Goal: Task Accomplishment & Management: Use online tool/utility

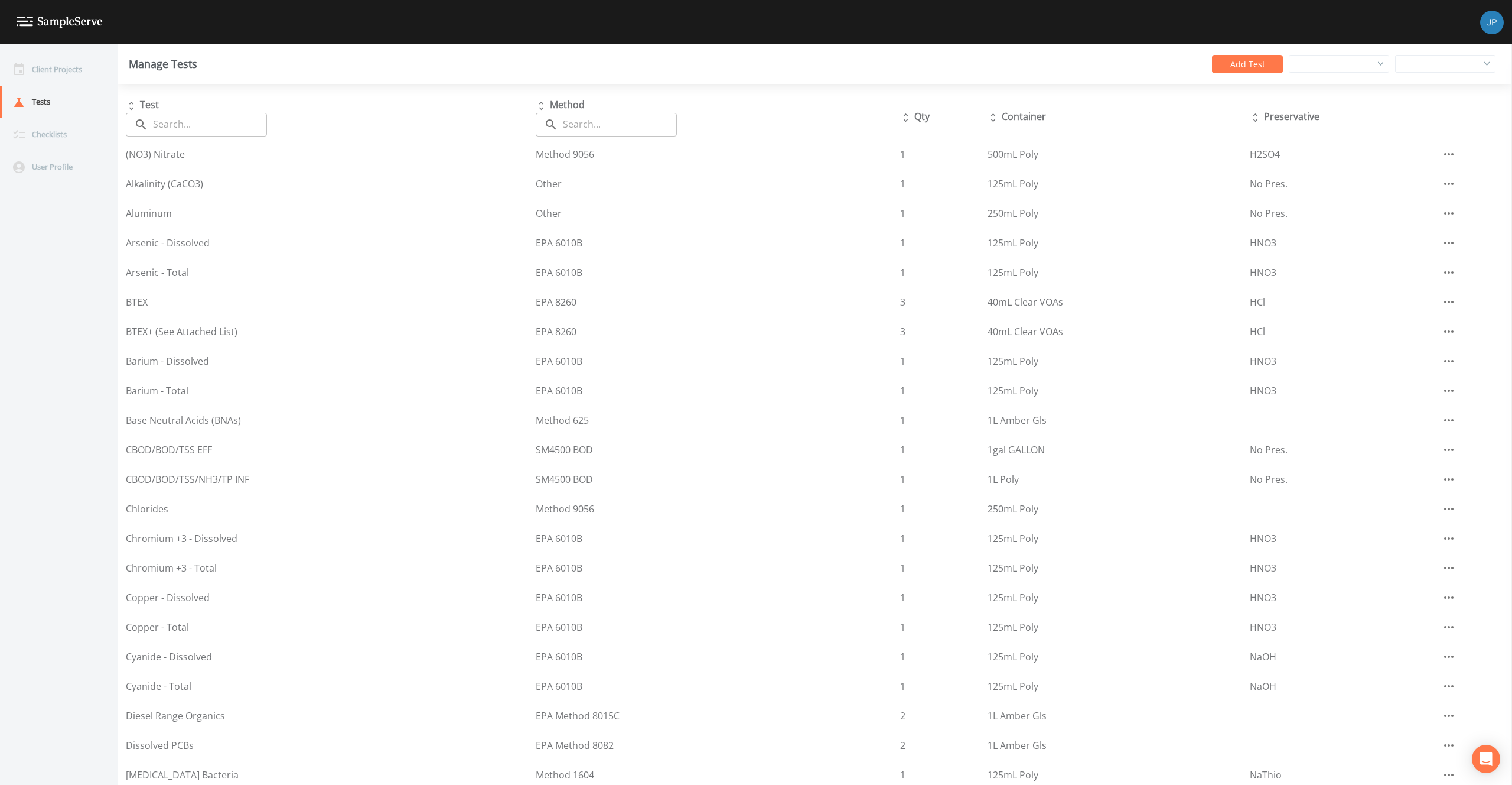
click at [1075, 47] on div "Manage Tests Add Test -- -- South Gloucestershire Northwest Territories Hertfor…" at bounding box center [815, 63] width 1394 height 39
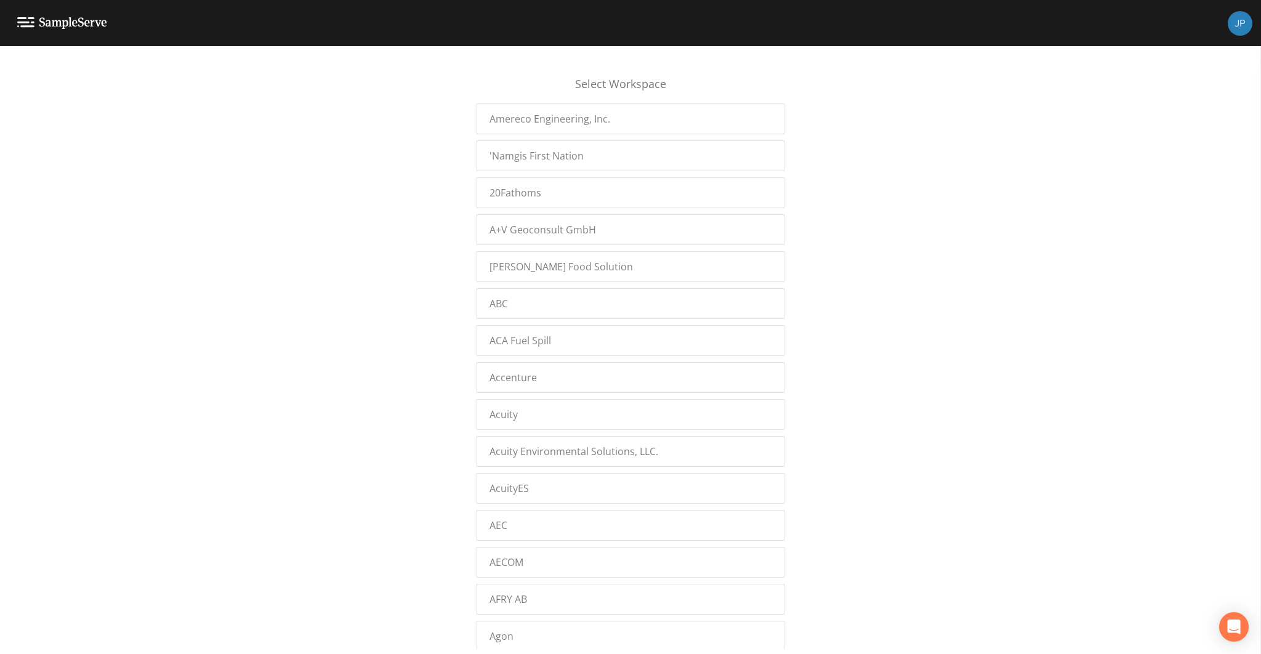
click at [450, 325] on div "Select Workspace Amereco Engineering, Inc. 'Namgis First Nation 20Fathoms A+V G…" at bounding box center [630, 353] width 1261 height 592
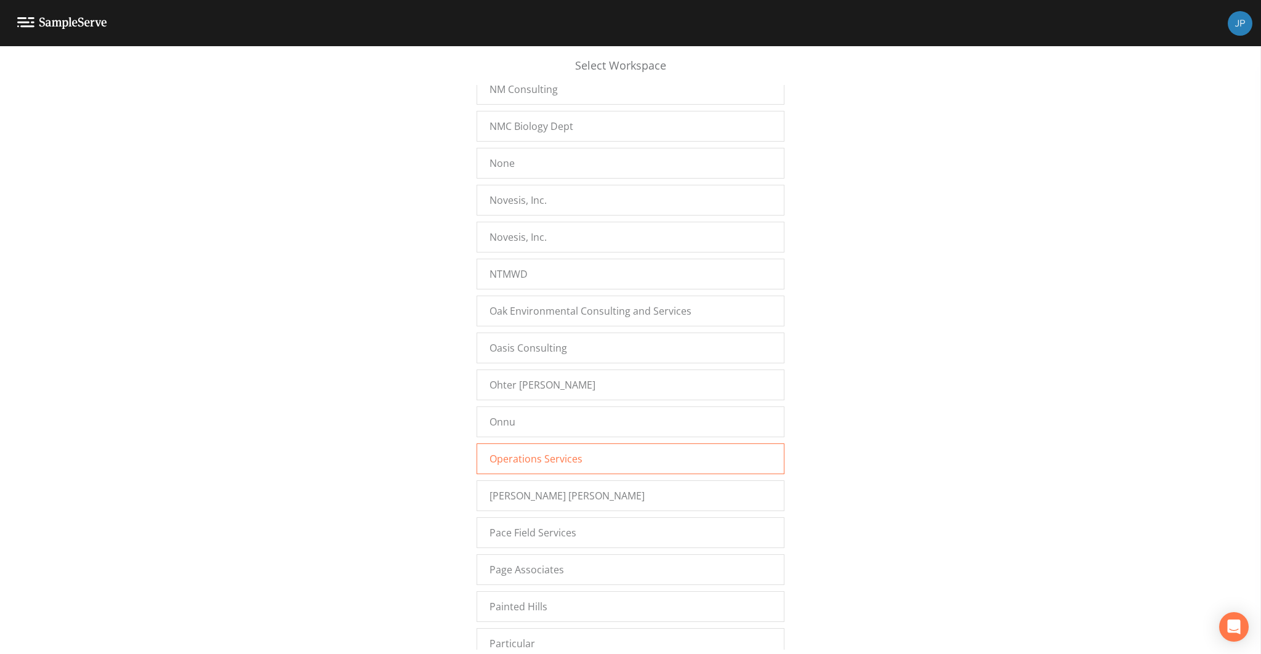
click at [494, 443] on div "Operations Services" at bounding box center [630, 458] width 308 height 31
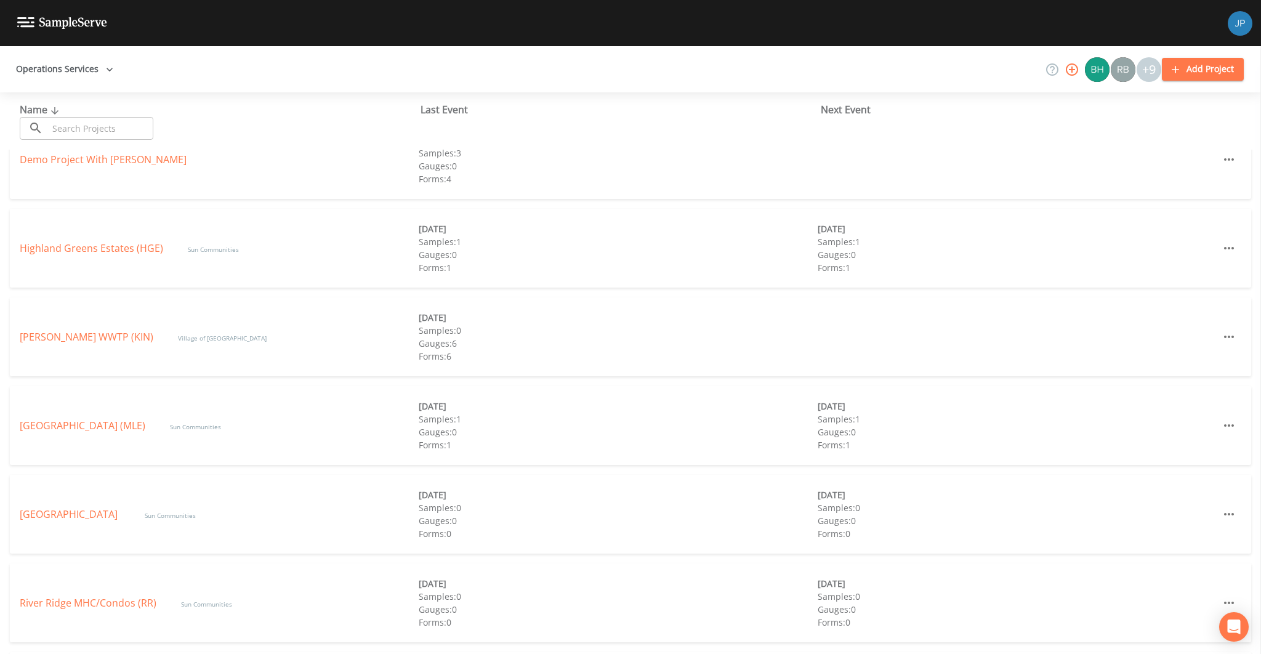
scroll to position [308, 0]
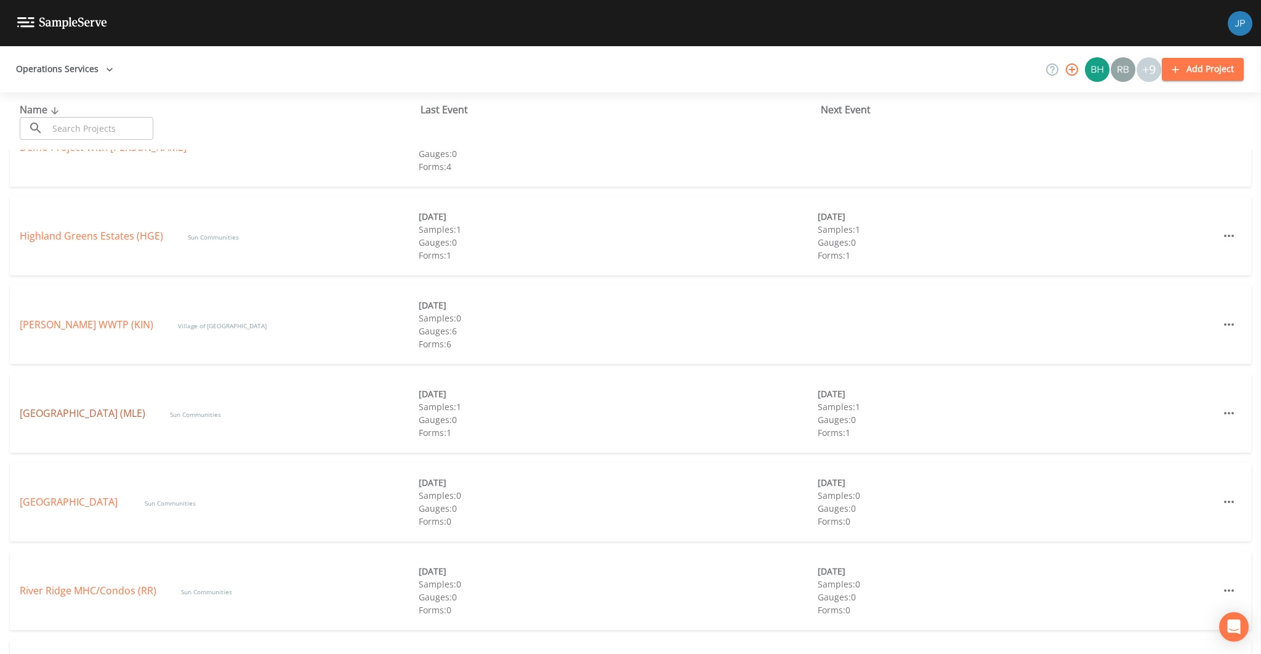
click at [119, 414] on link "Meadow Lake Estates (MLE)" at bounding box center [83, 413] width 126 height 14
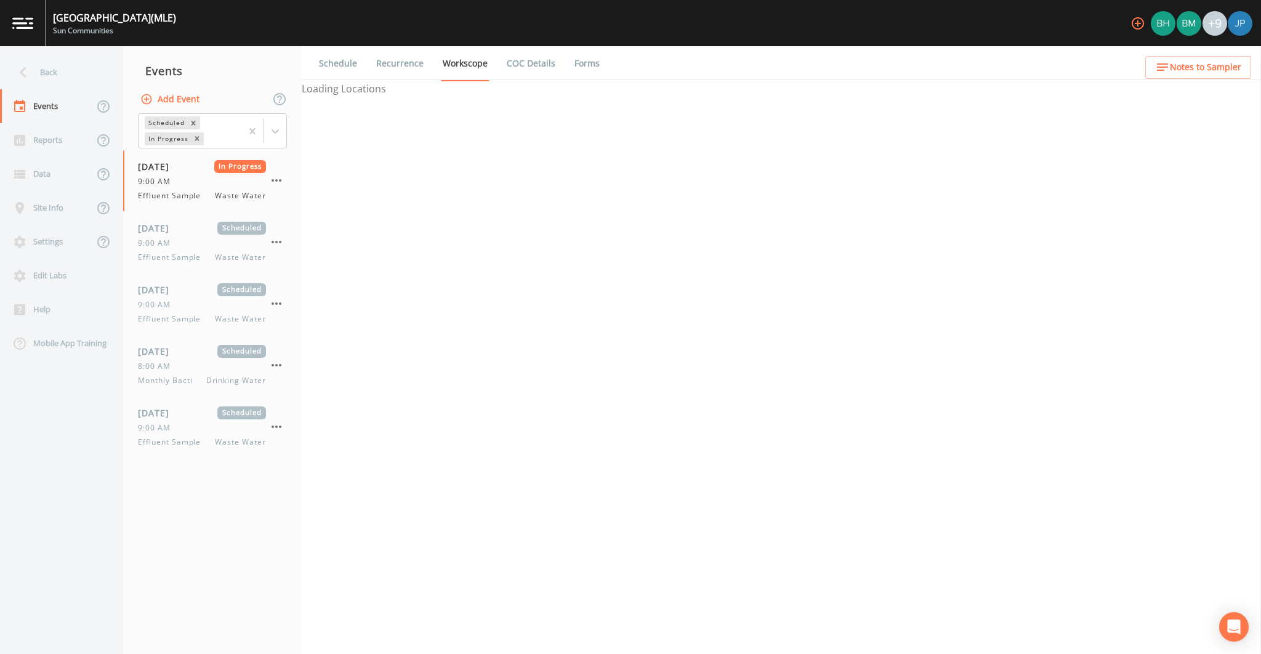
select select "092b3f94-5697-4c94-9891-da161916fdbb"
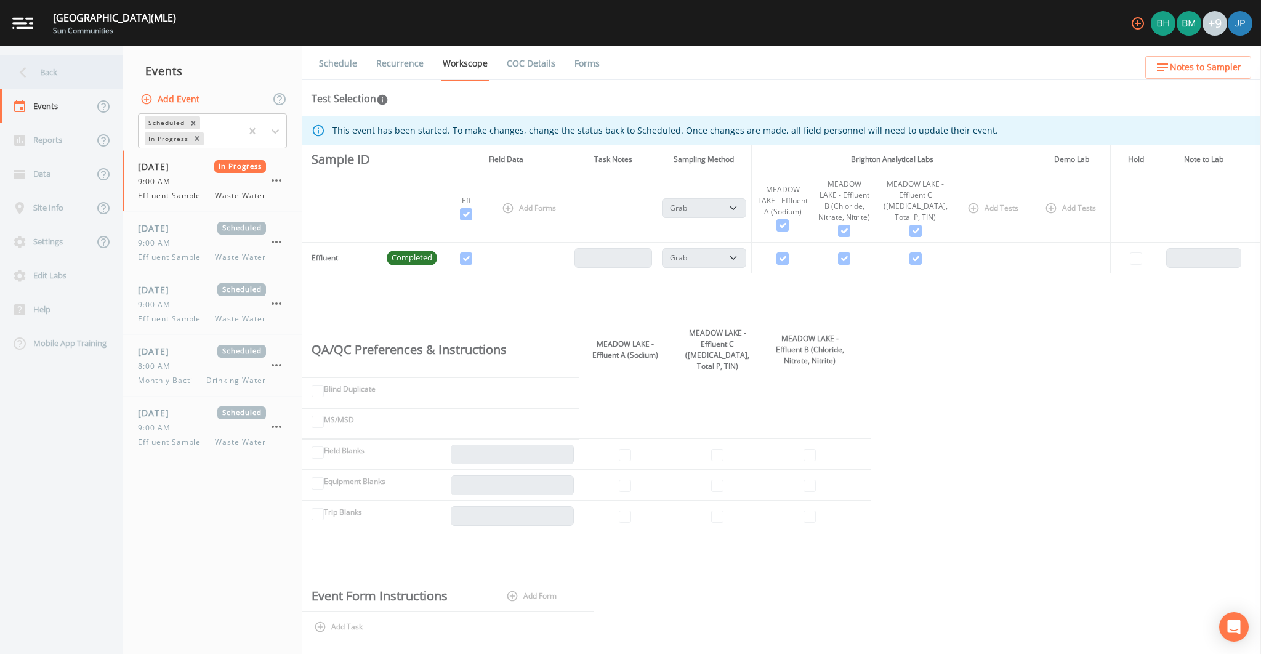
click at [59, 74] on div "Back" at bounding box center [55, 72] width 111 height 34
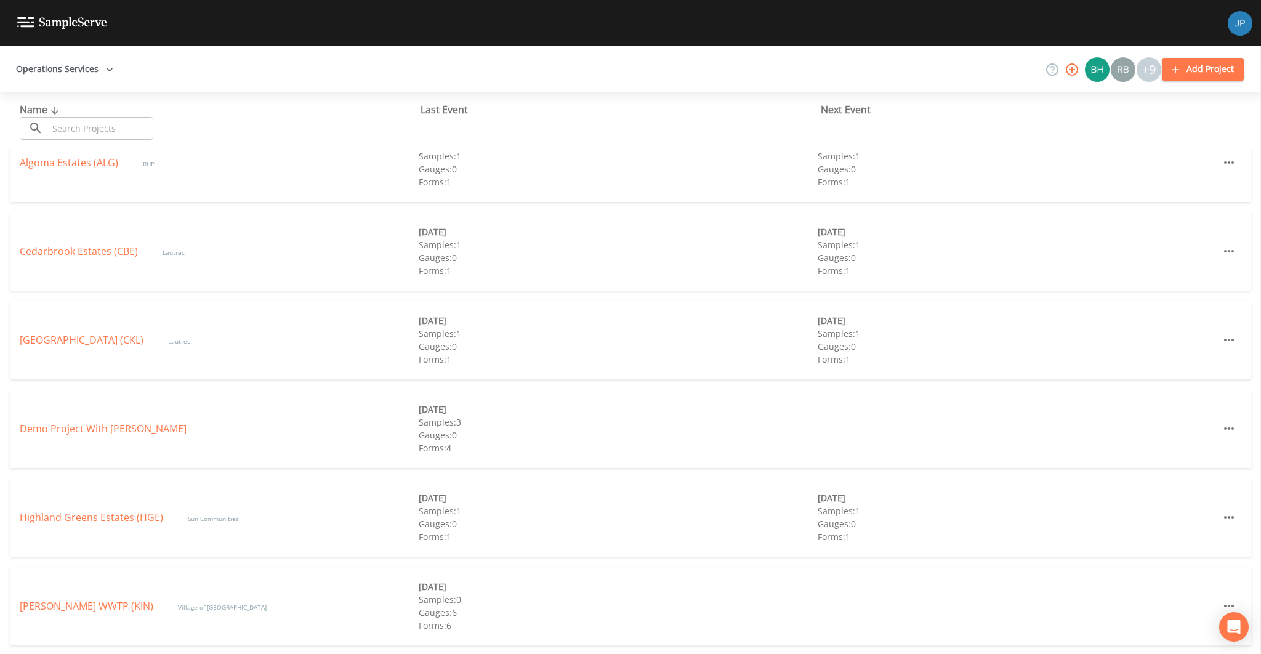
scroll to position [135, 0]
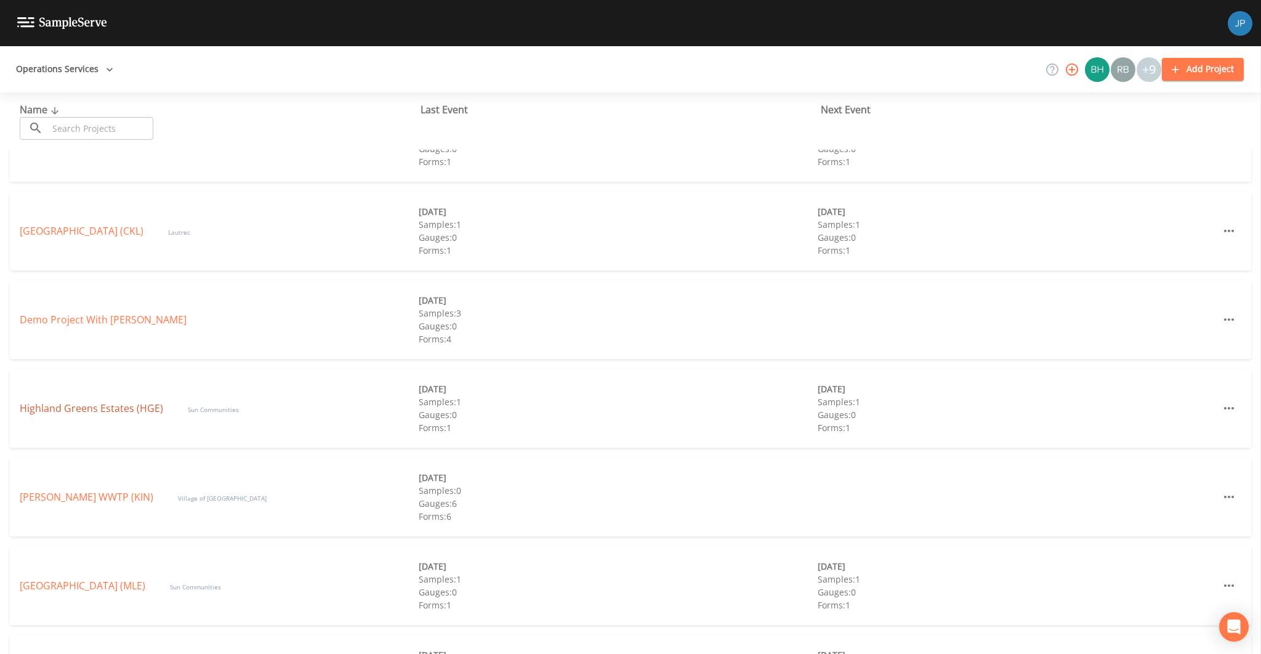
click at [108, 409] on link "Highland Greens Estates (HGE)" at bounding box center [91, 408] width 143 height 14
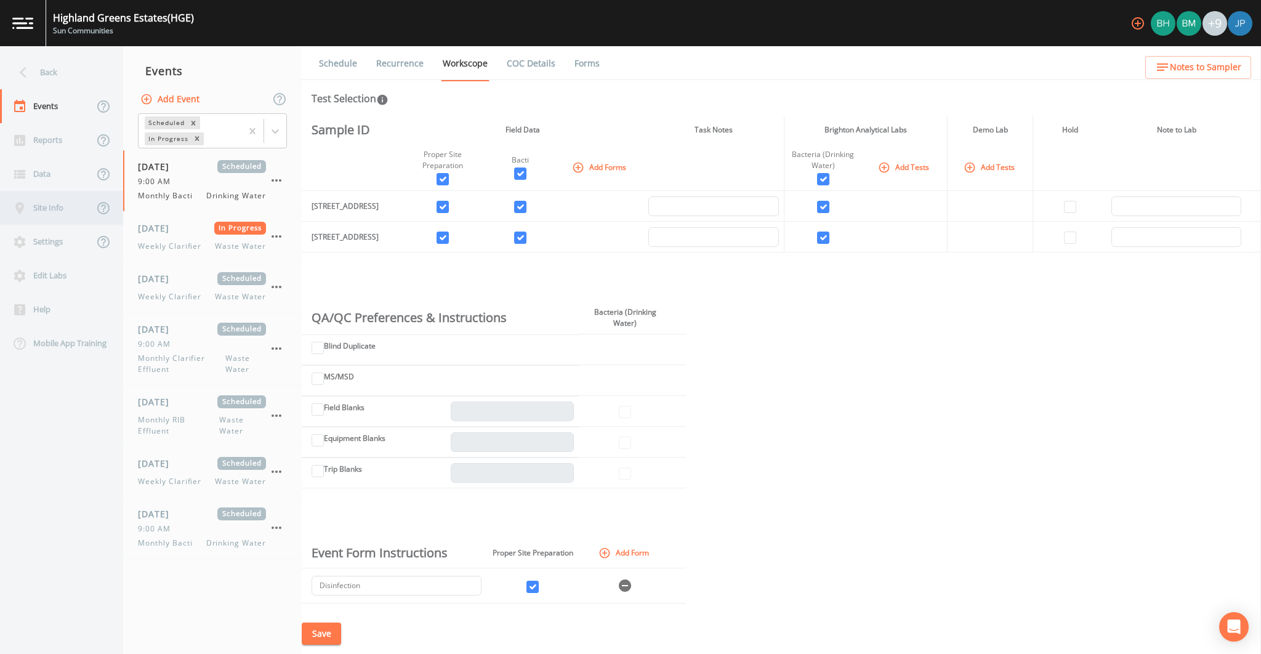
click at [54, 212] on div "Site Info" at bounding box center [47, 208] width 94 height 34
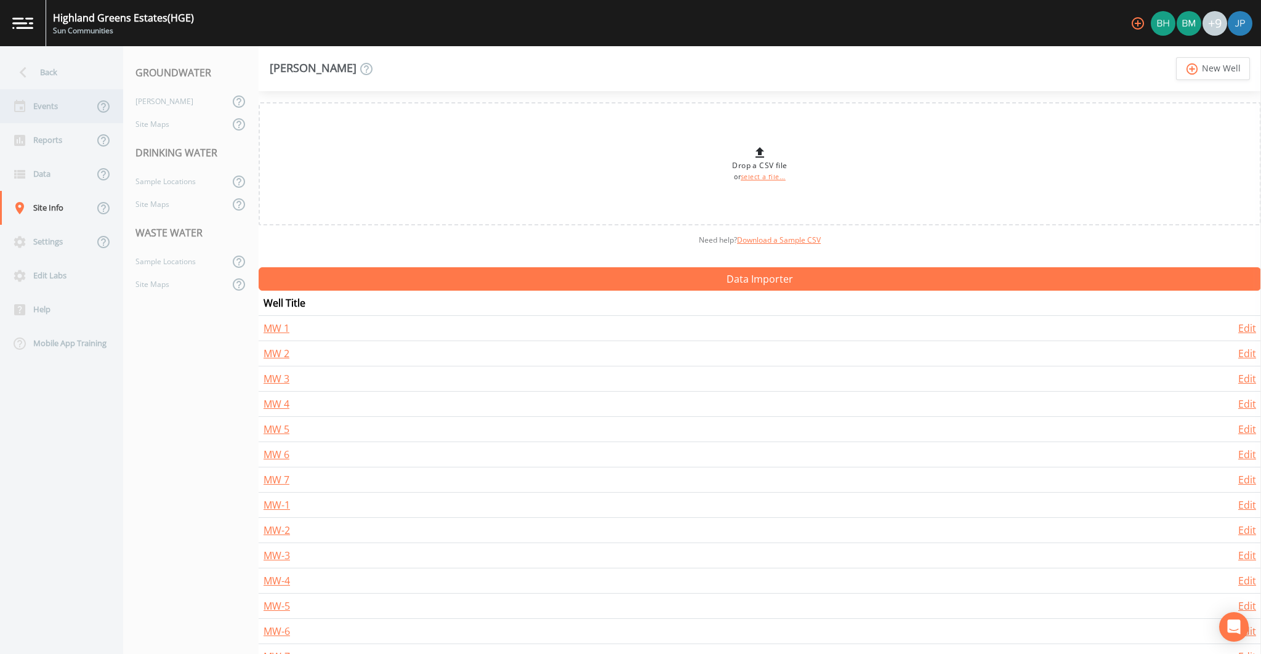
click at [44, 101] on div "Events" at bounding box center [47, 106] width 94 height 34
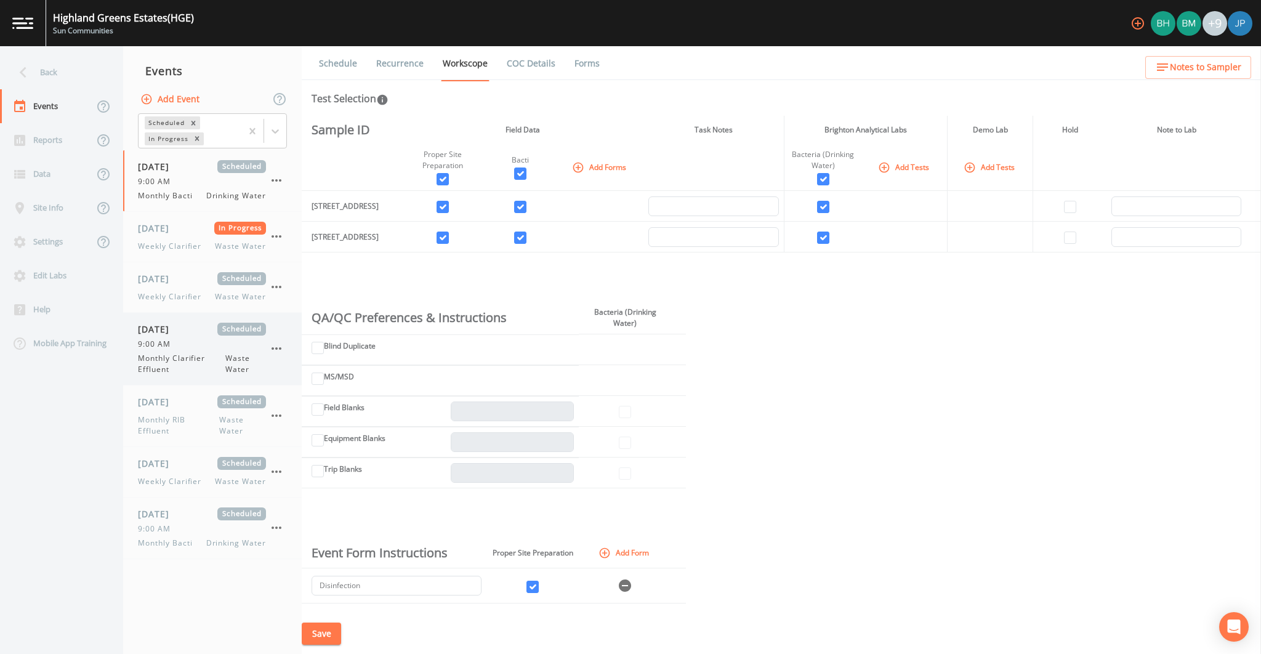
click at [187, 342] on div "9:00 AM" at bounding box center [202, 344] width 128 height 11
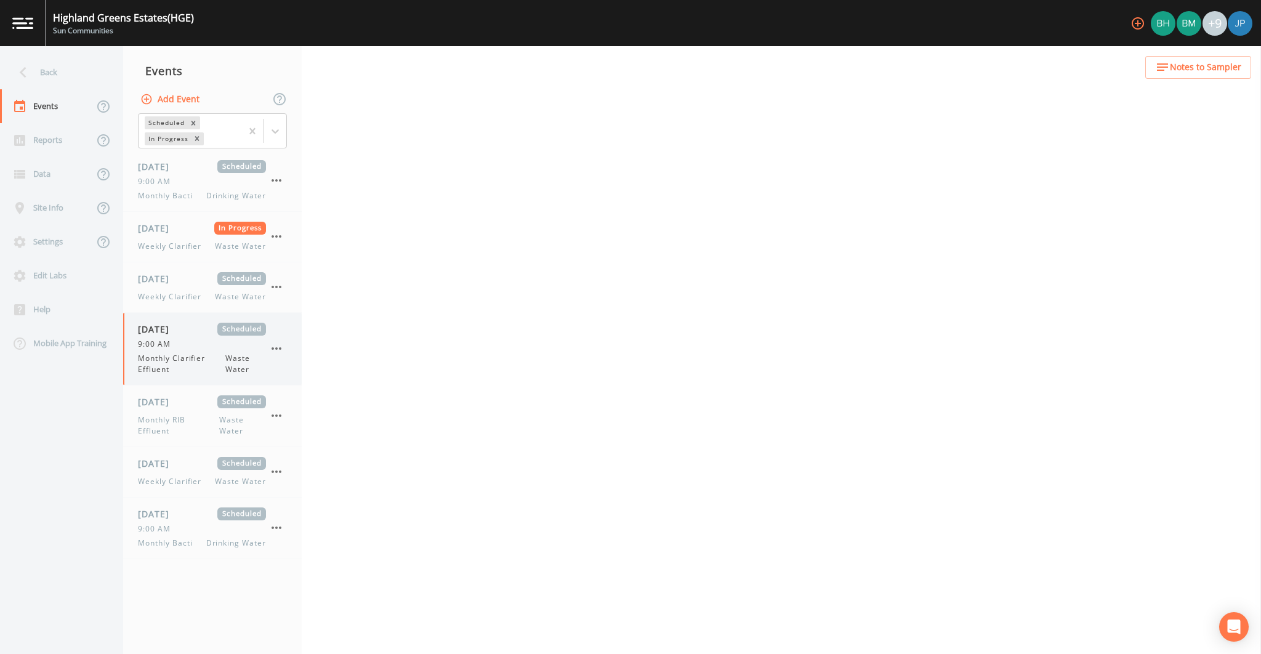
select select "092b3f94-5697-4c94-9891-da161916fdbb"
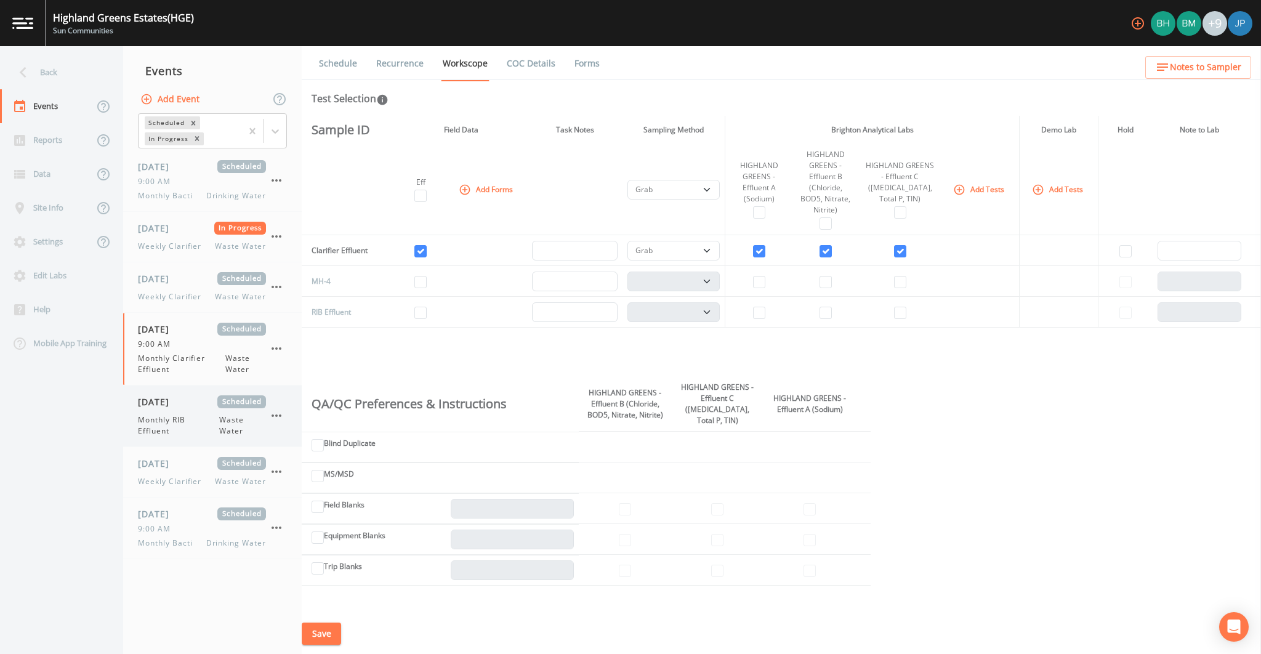
click at [182, 419] on span "Monthly RIB Effluent" at bounding box center [178, 425] width 81 height 22
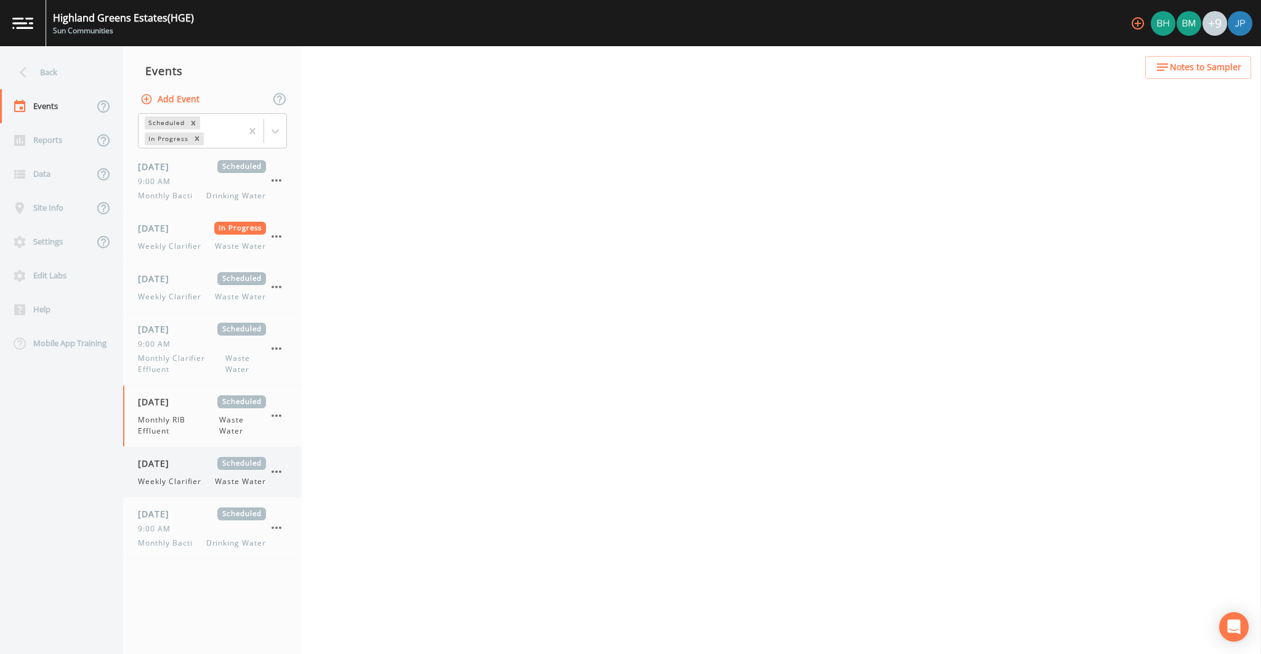
select select "092b3f94-5697-4c94-9891-da161916fdbb"
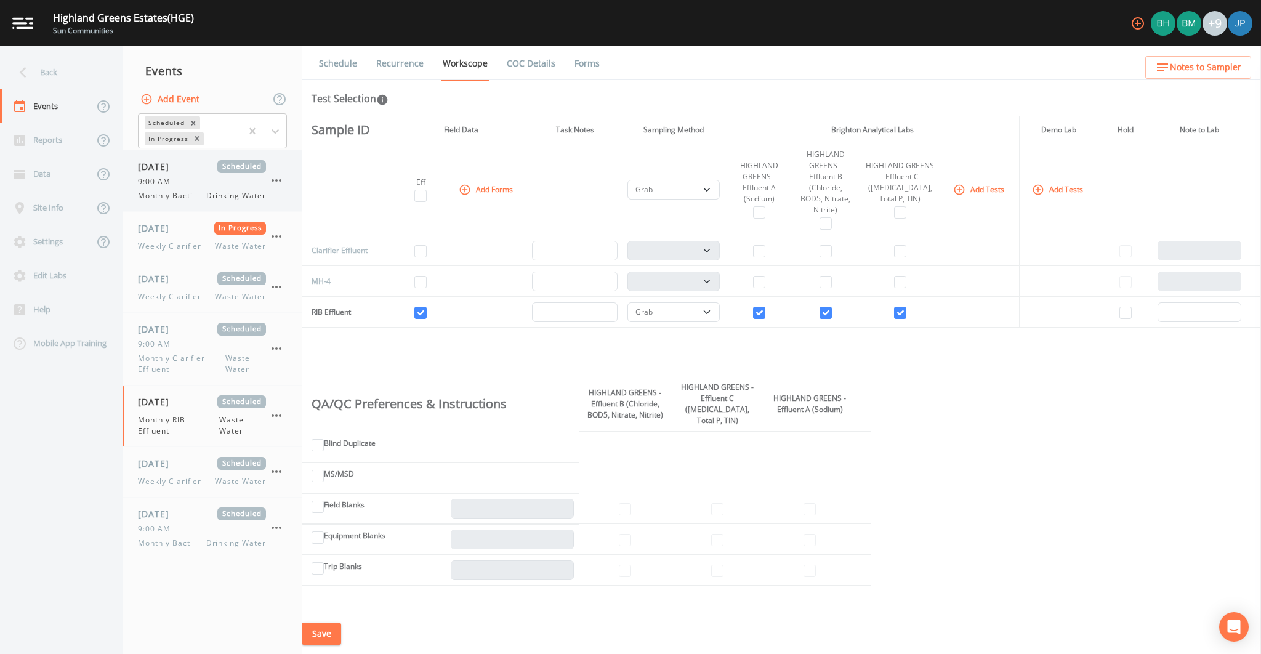
click at [180, 180] on div "9:00 AM" at bounding box center [202, 181] width 128 height 11
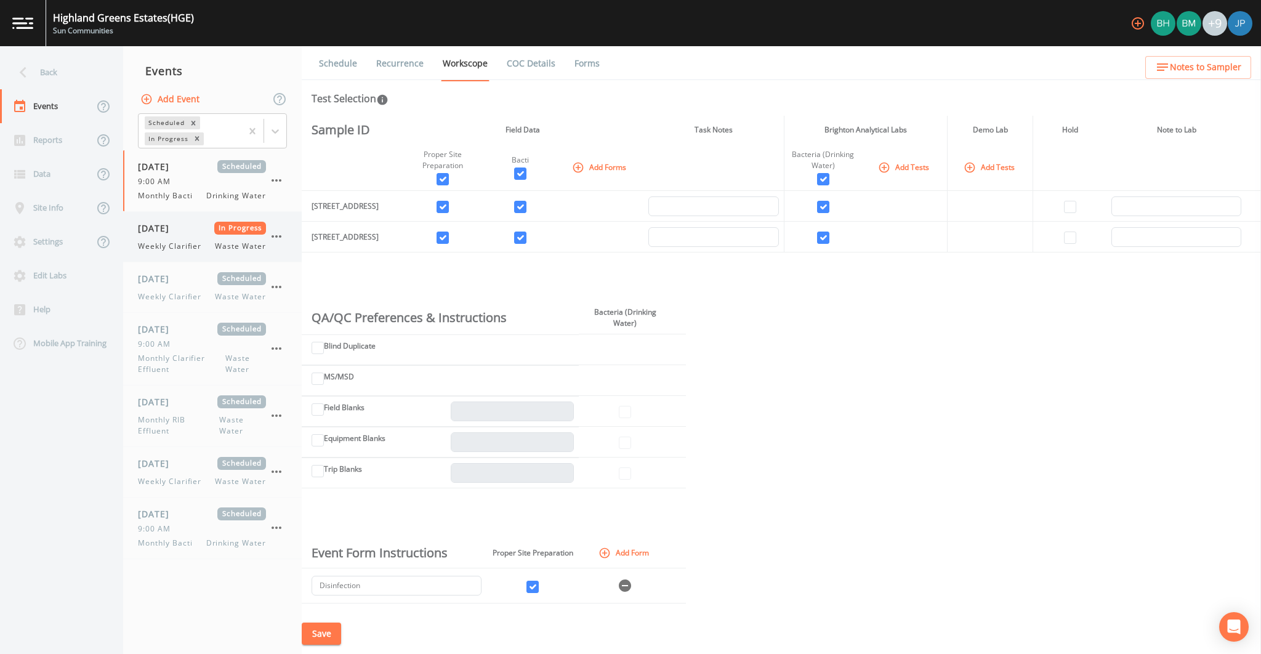
click at [177, 252] on div "08/18/2025 In Progress Weekly Clarifier Waste Water" at bounding box center [212, 237] width 179 height 50
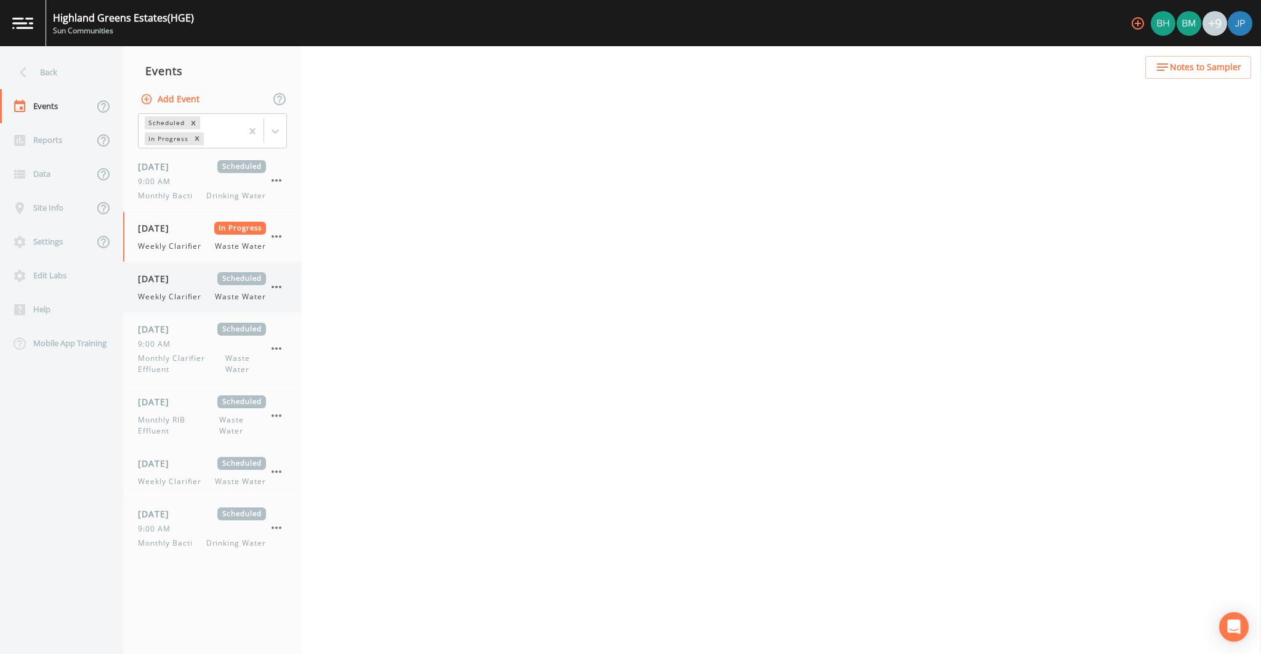
select select "092b3f94-5697-4c94-9891-da161916fdbb"
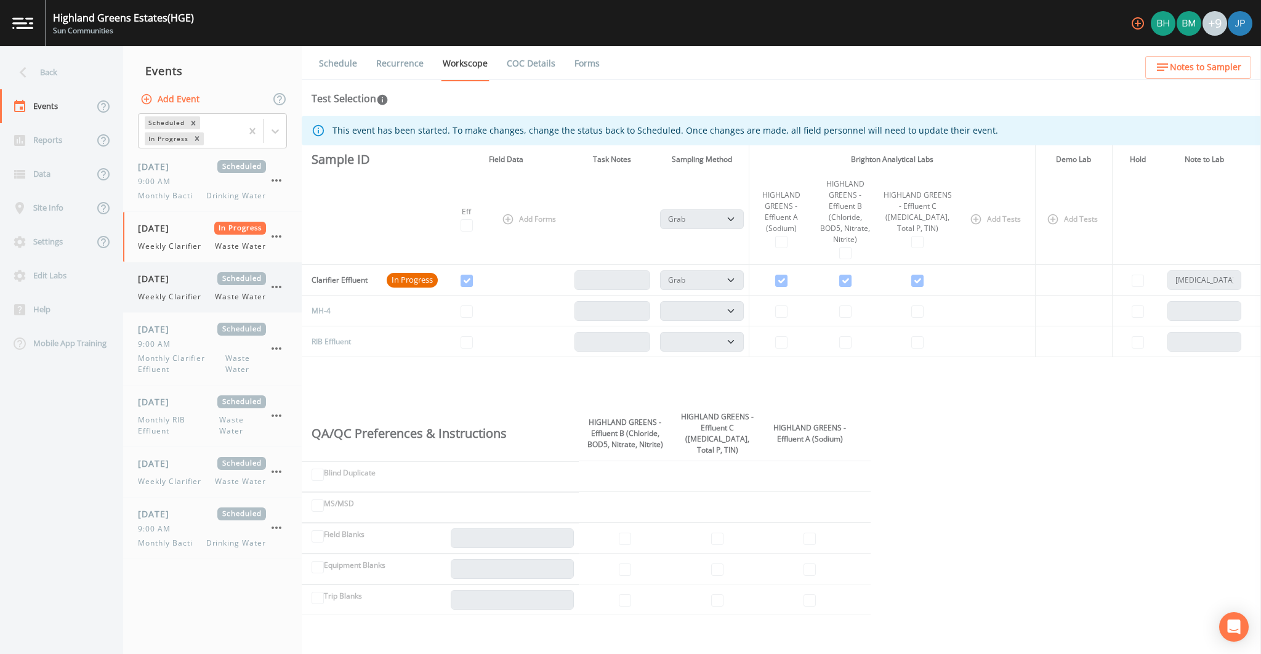
click at [177, 287] on div "08/25/2025 Scheduled Weekly Clarifier Waste Water" at bounding box center [202, 287] width 128 height 30
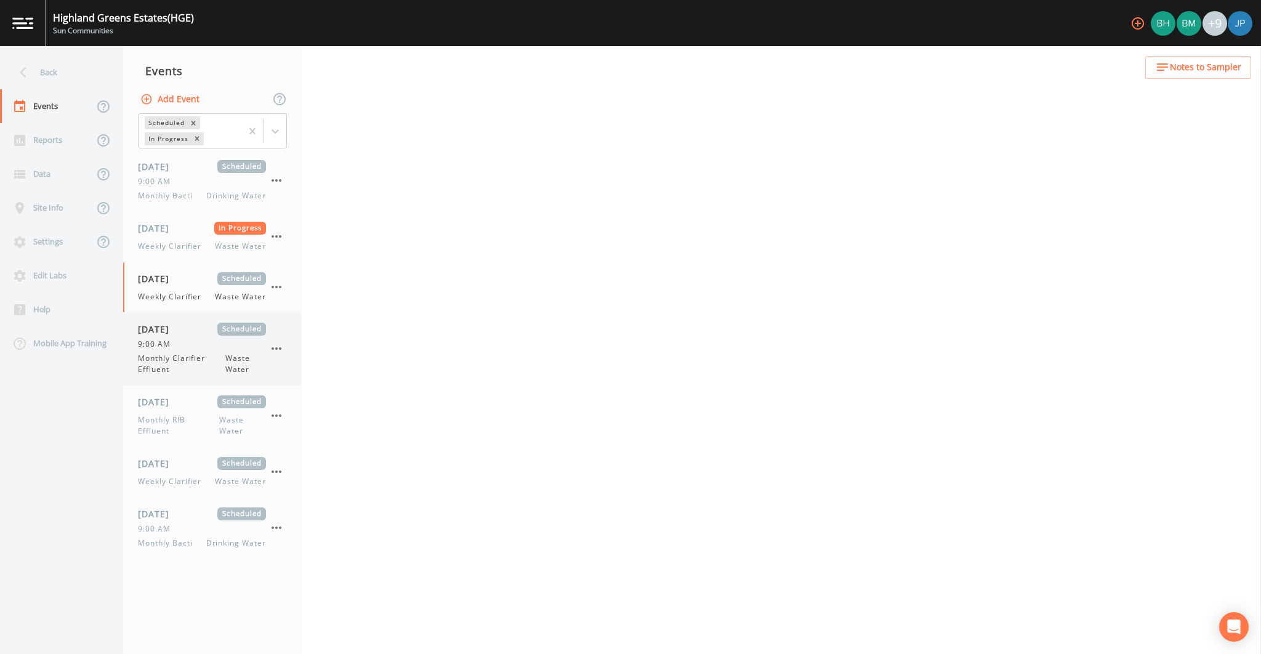
select select "092b3f94-5697-4c94-9891-da161916fdbb"
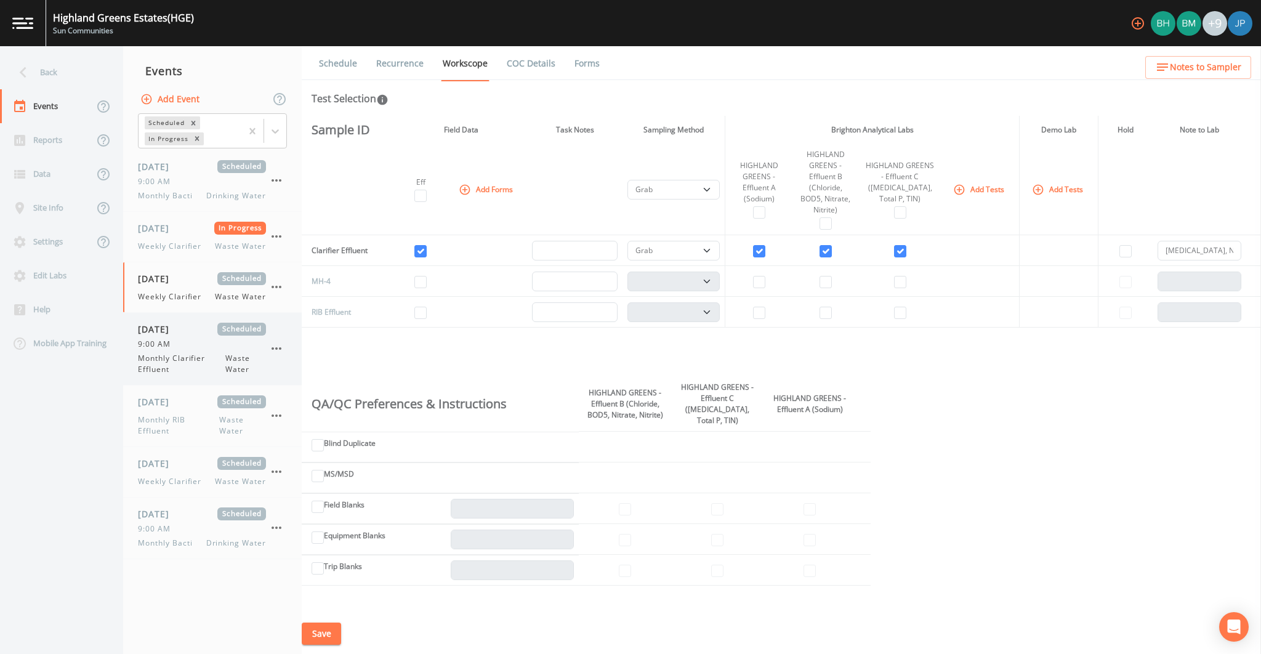
click at [187, 347] on div "9:00 AM" at bounding box center [202, 344] width 128 height 11
select select "092b3f94-5697-4c94-9891-da161916fdbb"
click at [187, 427] on span "Monthly RIB Effluent" at bounding box center [178, 425] width 81 height 22
select select "092b3f94-5697-4c94-9891-da161916fdbb"
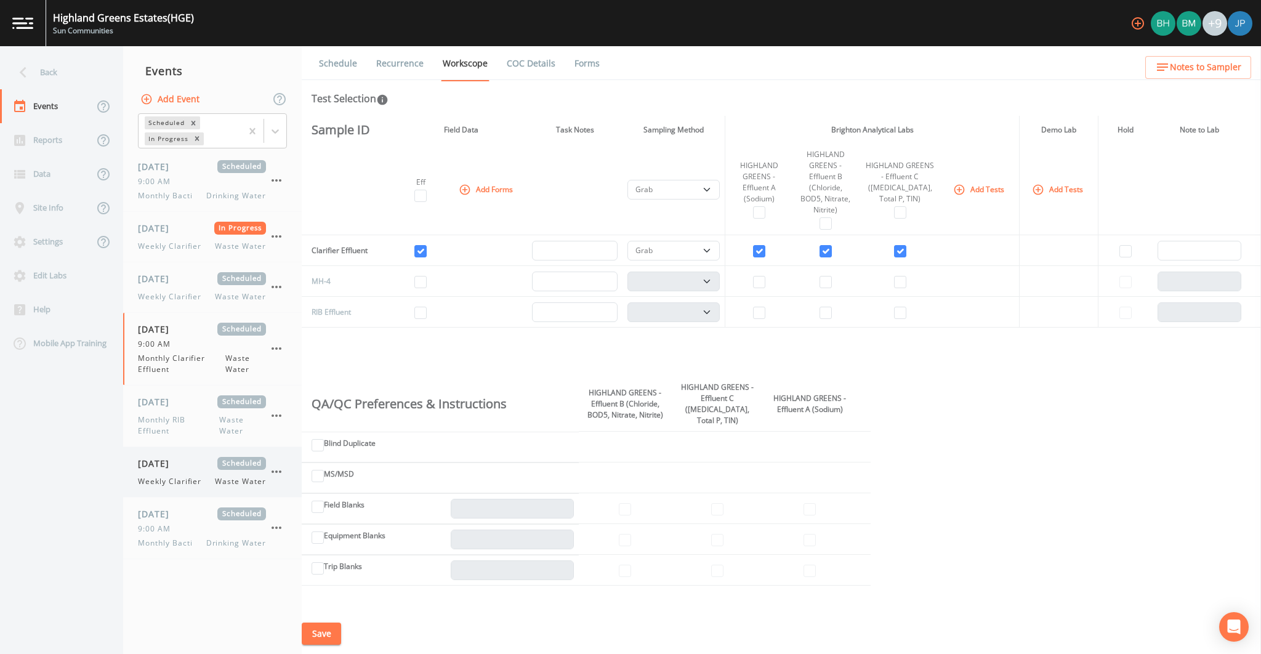
select select "092b3f94-5697-4c94-9891-da161916fdbb"
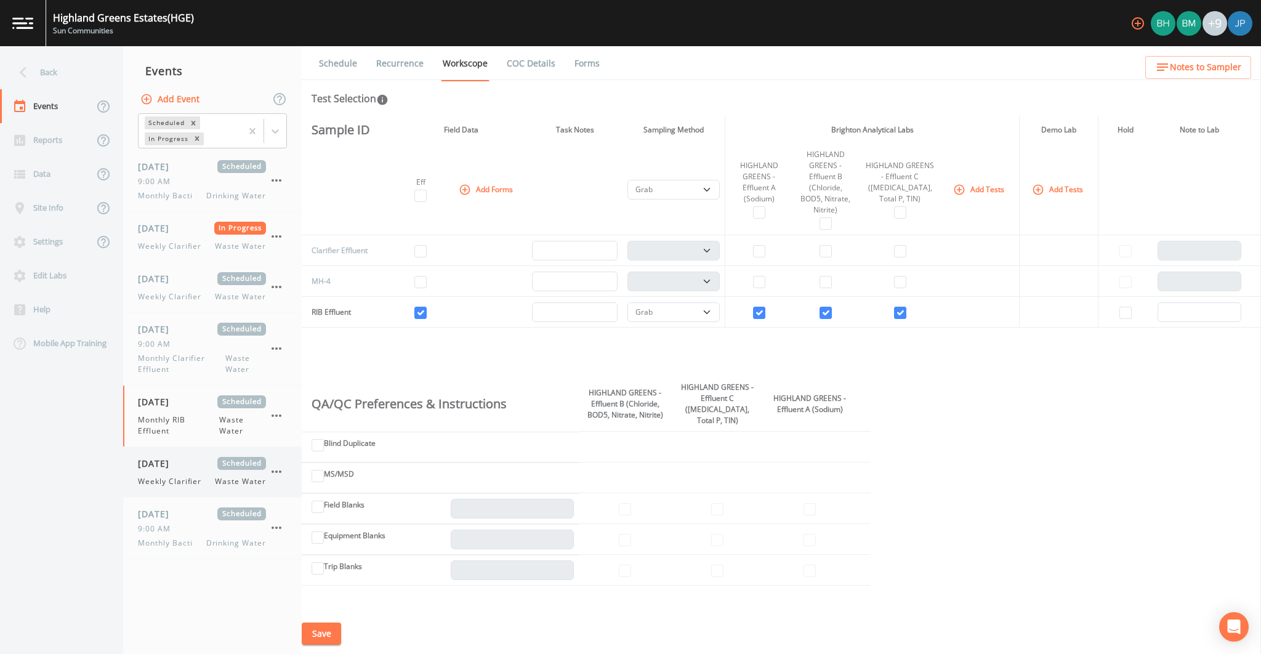
click at [184, 489] on div "09/01/2025 Scheduled Weekly Clarifier Waste Water" at bounding box center [212, 472] width 179 height 50
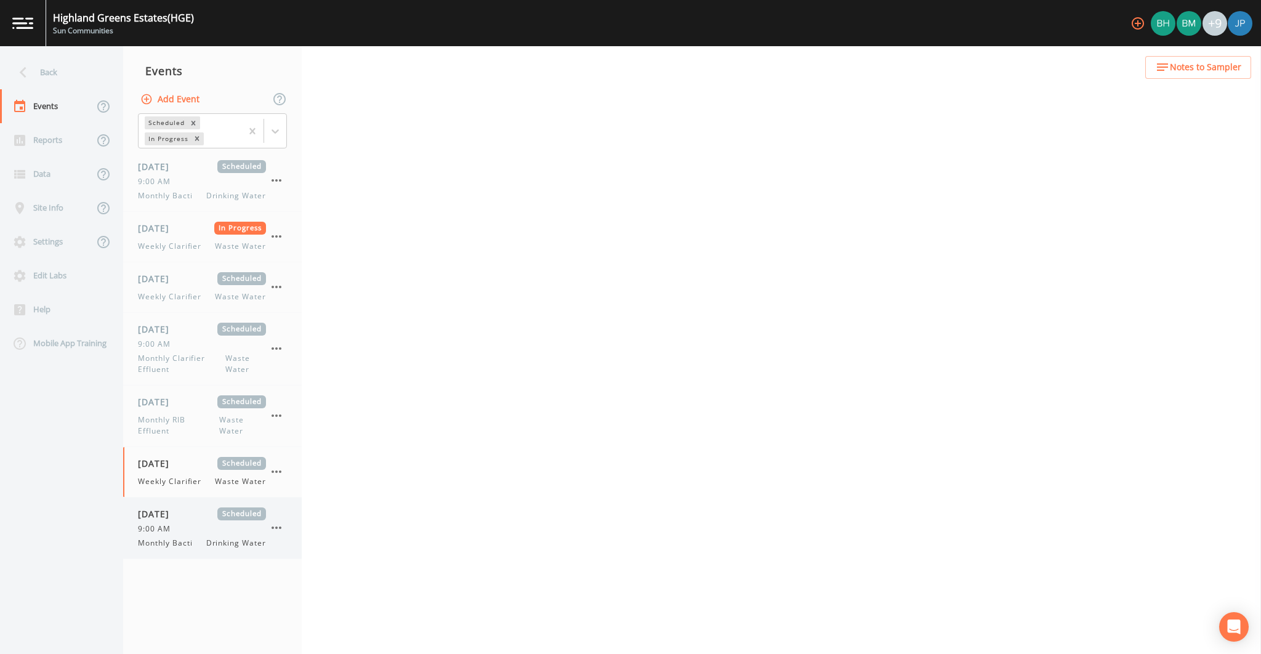
click at [188, 523] on div "9:00 AM" at bounding box center [202, 528] width 128 height 11
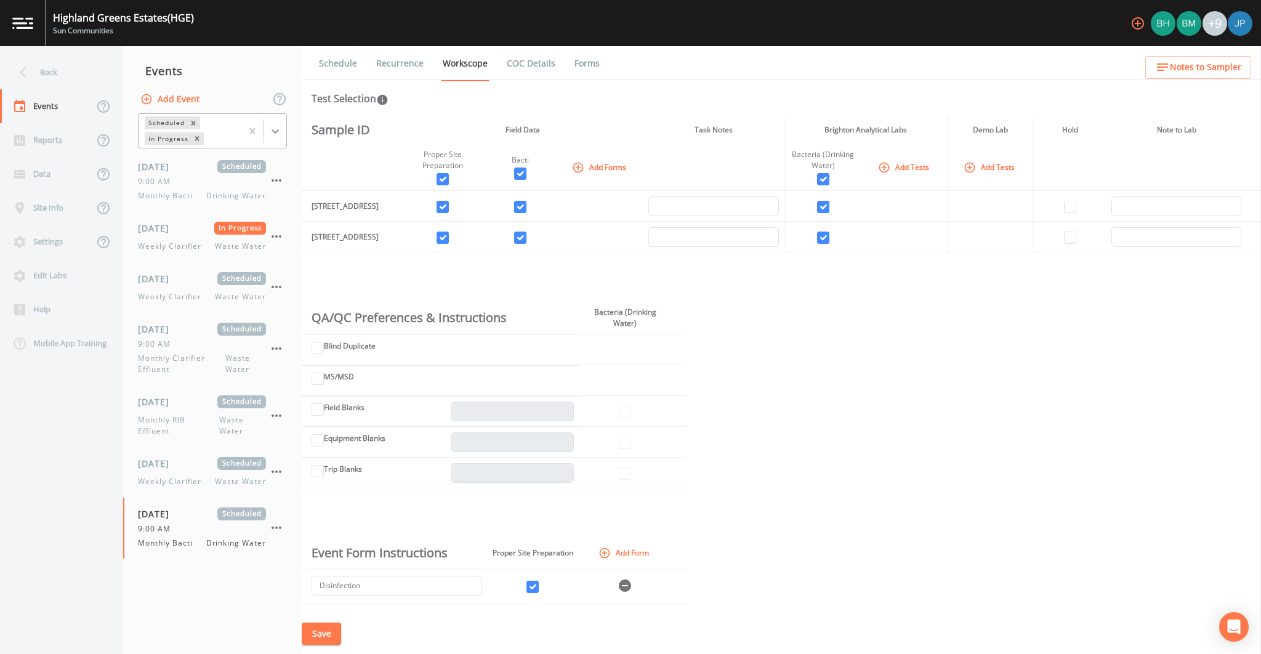
click at [273, 128] on icon at bounding box center [275, 131] width 12 height 12
click at [214, 166] on div "Completed" at bounding box center [212, 166] width 149 height 21
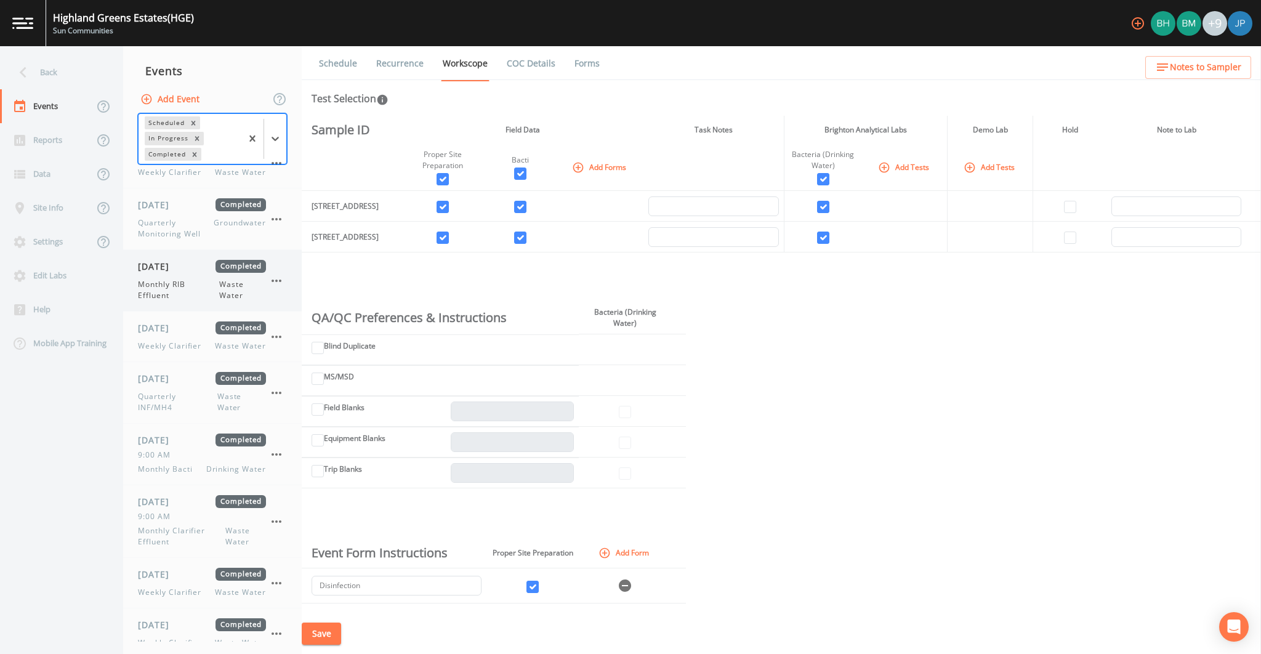
scroll to position [1189, 0]
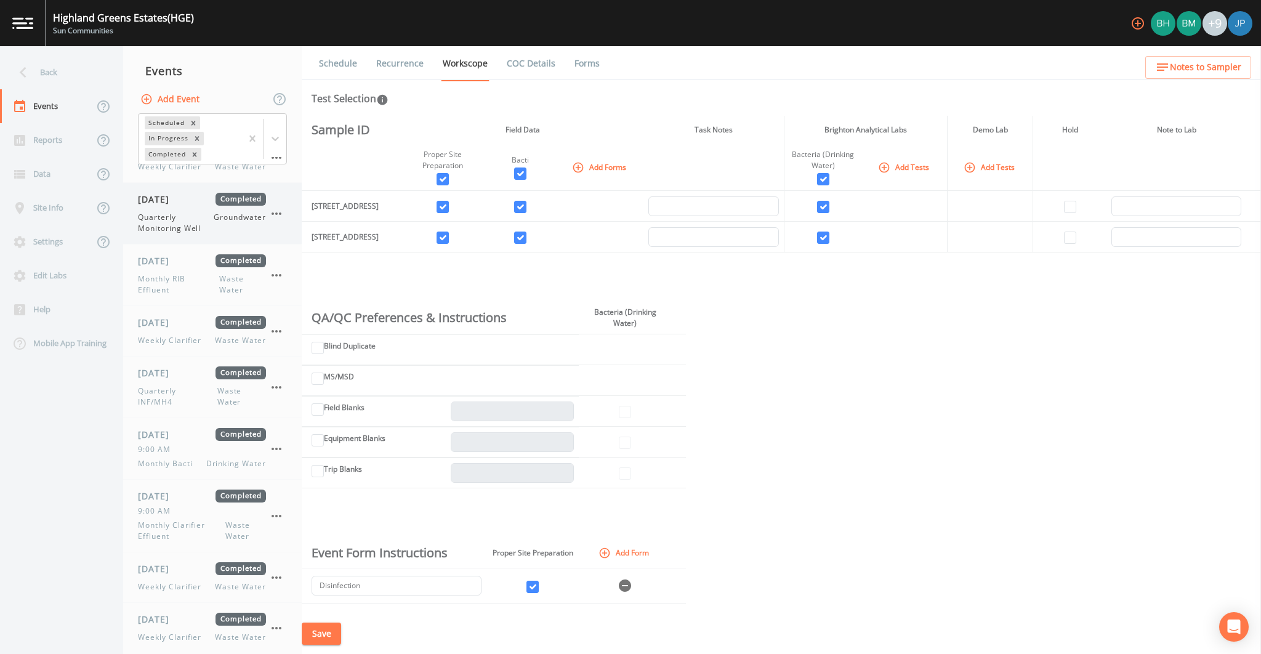
click at [191, 212] on span "Quarterly Monitoring Well" at bounding box center [176, 223] width 76 height 22
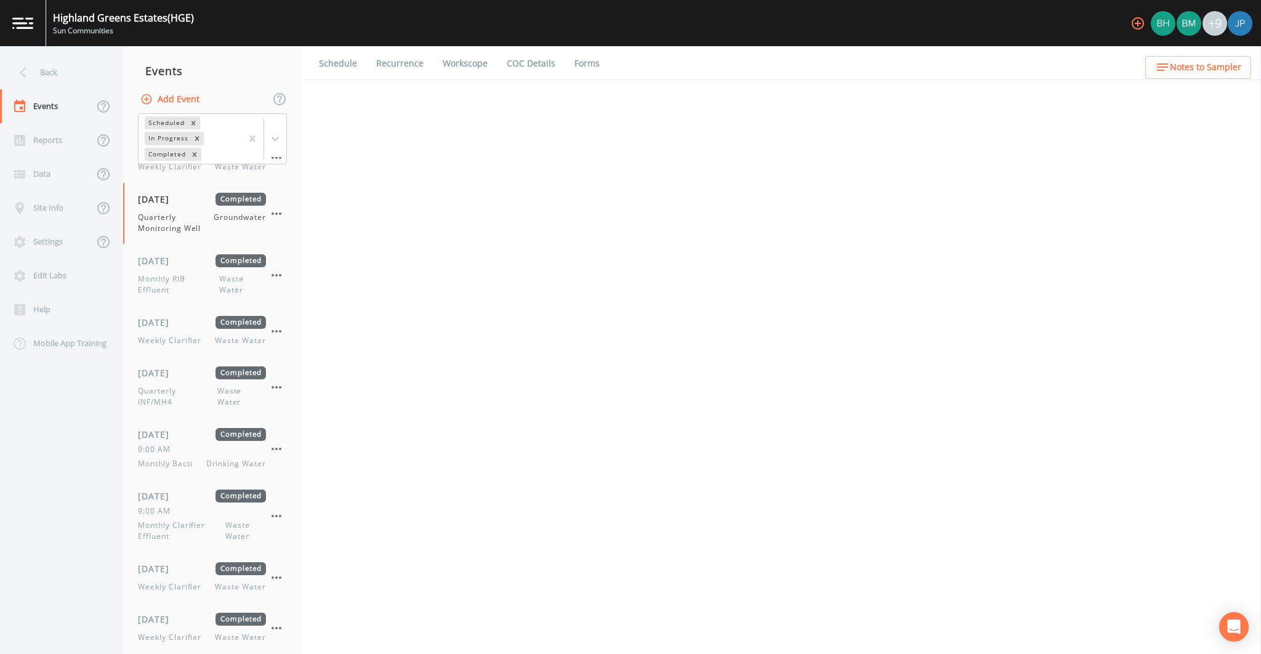
select select "0b1af911-289b-4d7b-9fdf-156f6d27a2cf"
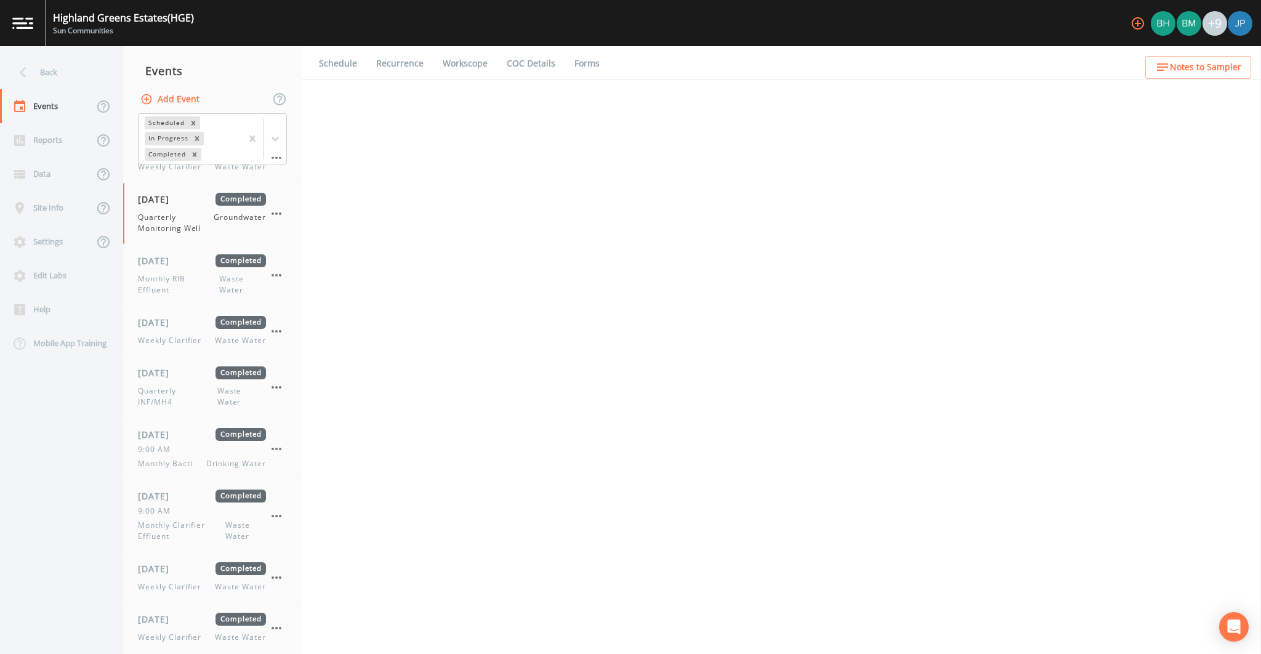
select select "0b1af911-289b-4d7b-9fdf-156f6d27a2cf"
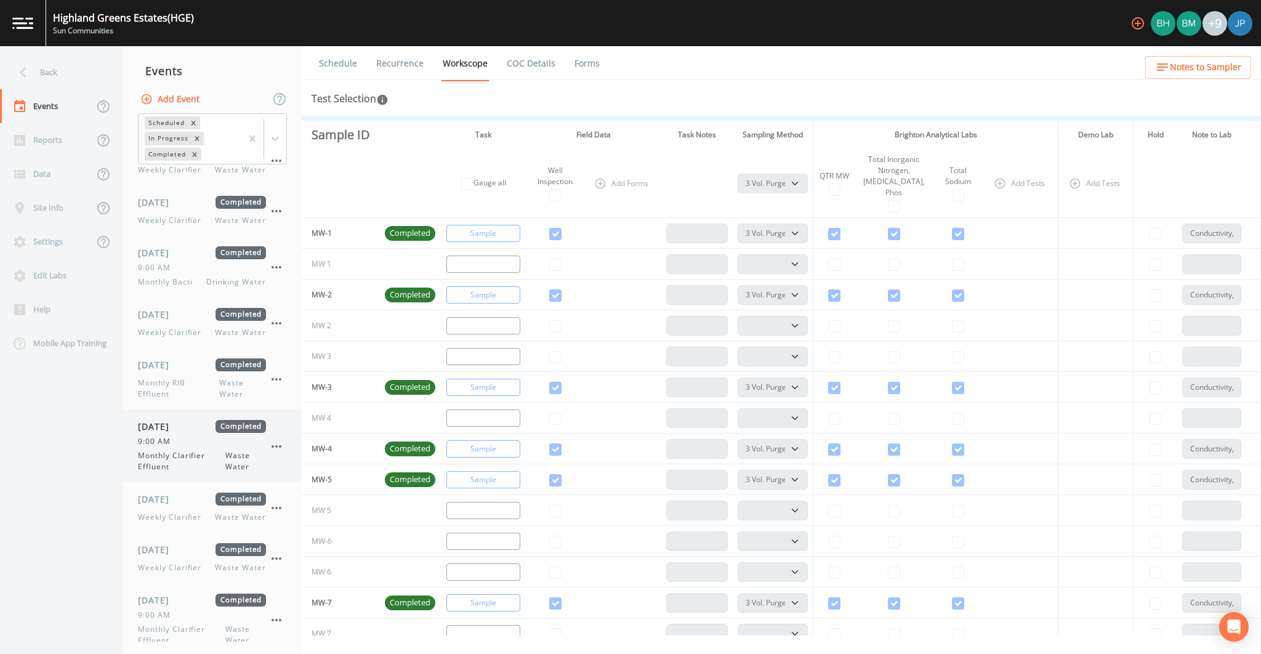
scroll to position [1991, 0]
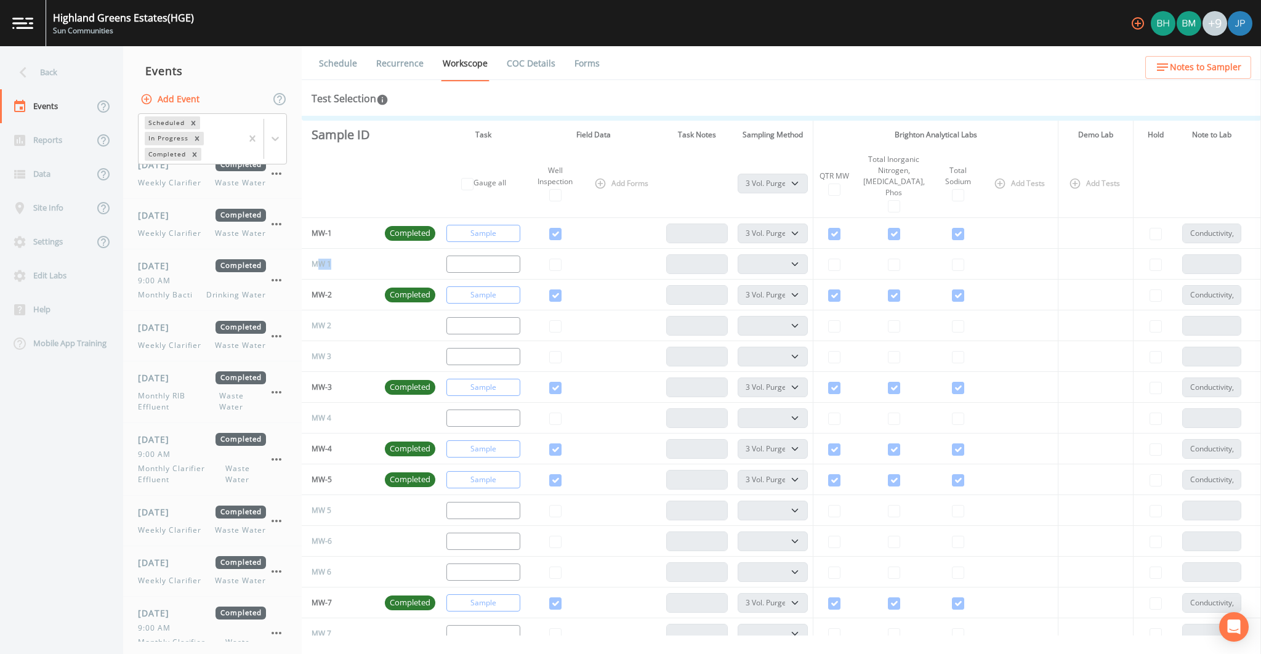
drag, startPoint x: 330, startPoint y: 275, endPoint x: 351, endPoint y: 275, distance: 20.9
click at [350, 275] on td "MW 1" at bounding box center [341, 264] width 78 height 31
click at [352, 275] on td "MW 1" at bounding box center [341, 264] width 78 height 31
click at [340, 243] on td "MW-1" at bounding box center [341, 233] width 78 height 31
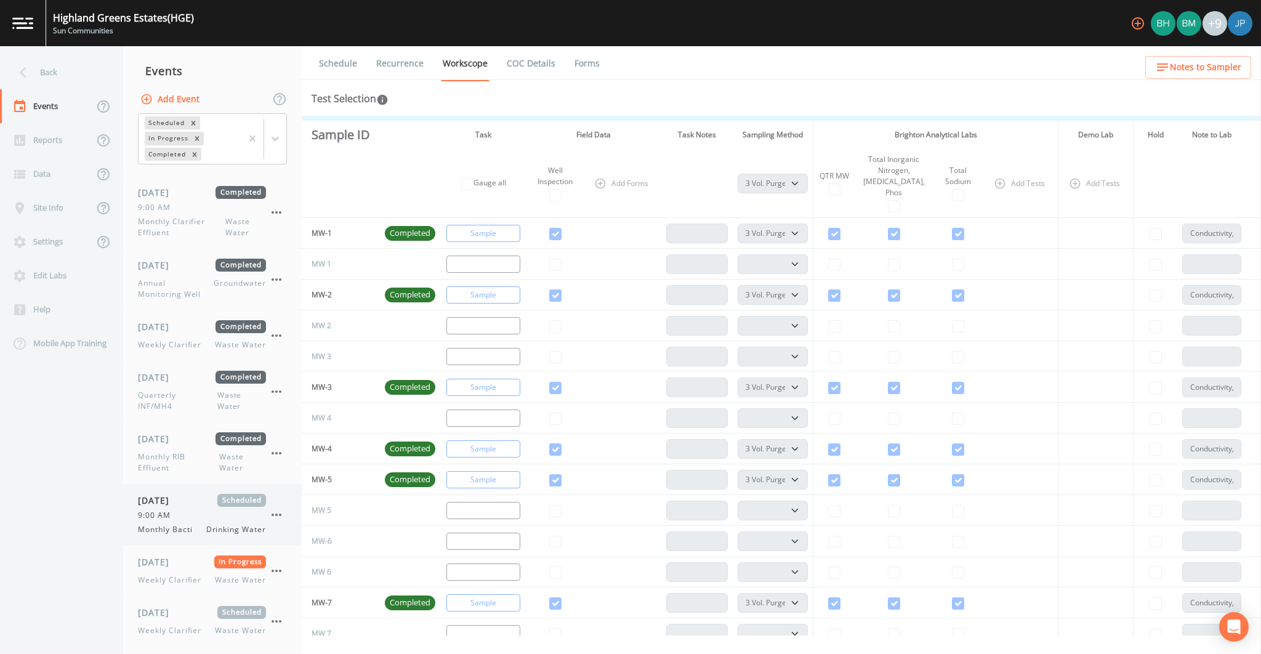
scroll to position [2655, 0]
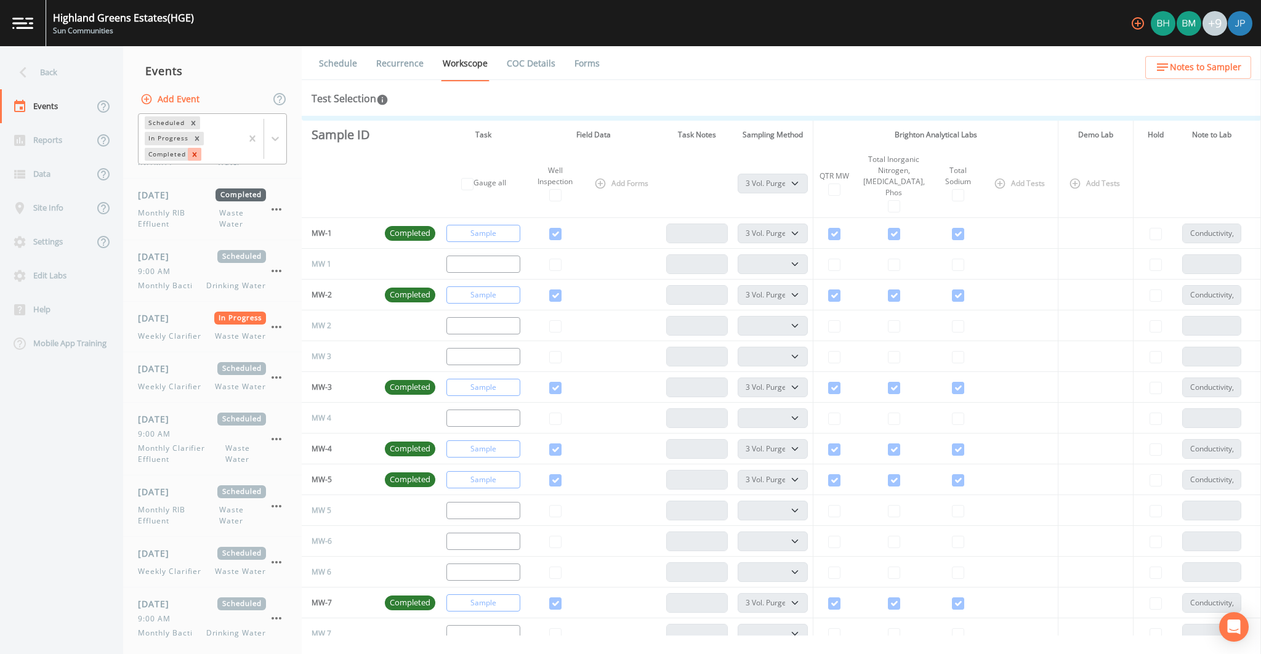
click at [195, 153] on icon "Remove Completed" at bounding box center [194, 154] width 4 height 4
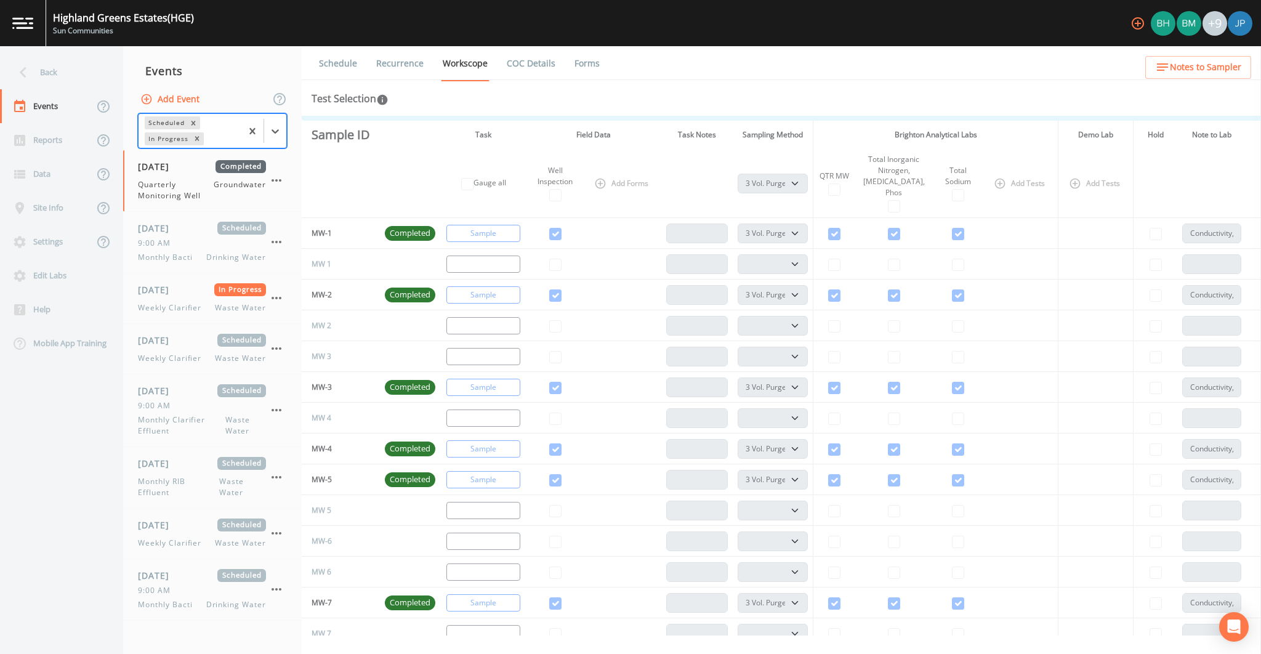
scroll to position [0, 0]
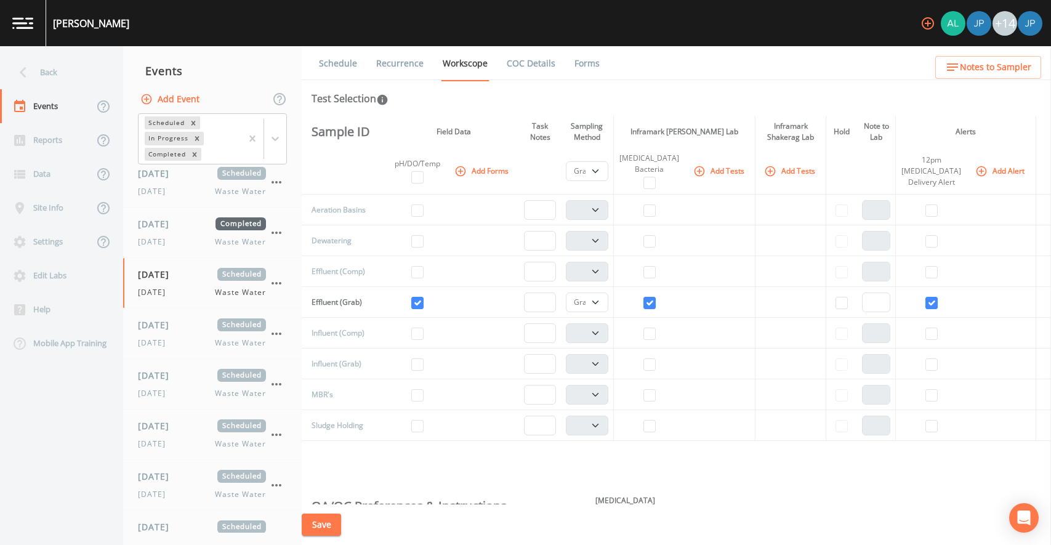
select select "092b3f94-5697-4c94-9891-da161916fdbb"
click at [197, 155] on icon "Remove Completed" at bounding box center [194, 154] width 9 height 9
